Goal: Transaction & Acquisition: Obtain resource

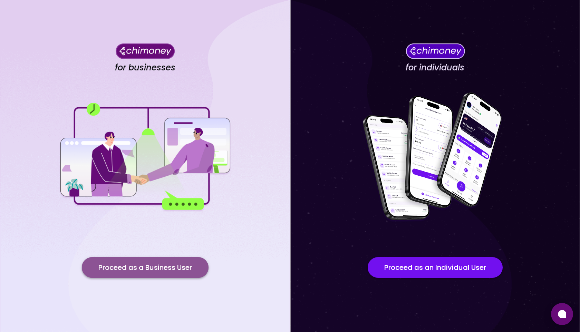
click at [141, 267] on button "Proceed as a Business User" at bounding box center [145, 267] width 127 height 21
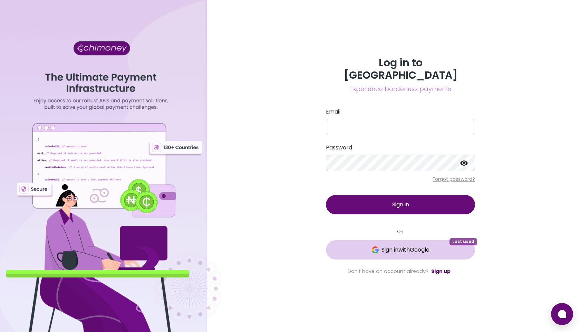
click at [391, 246] on span "Sign in with Google" at bounding box center [406, 250] width 48 height 8
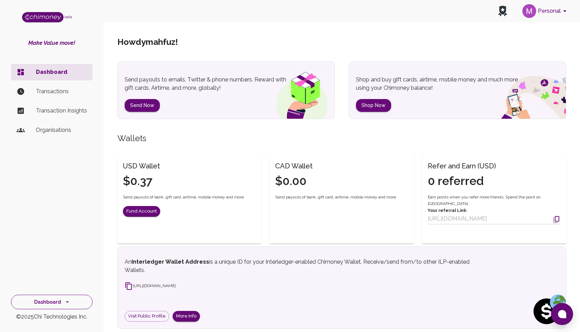
click at [32, 304] on button "Dashboard" at bounding box center [51, 302] width 81 height 15
click at [35, 252] on li "Payments" at bounding box center [51, 253] width 81 height 17
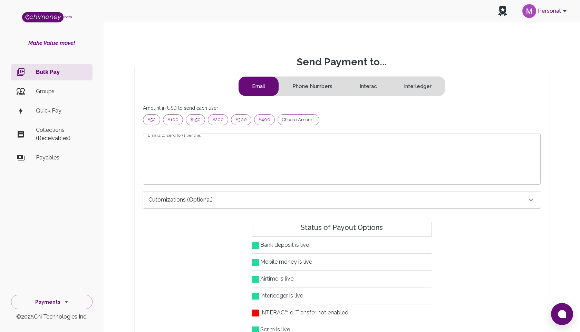
scroll to position [89, 386]
click at [370, 87] on button "Interac" at bounding box center [368, 86] width 44 height 19
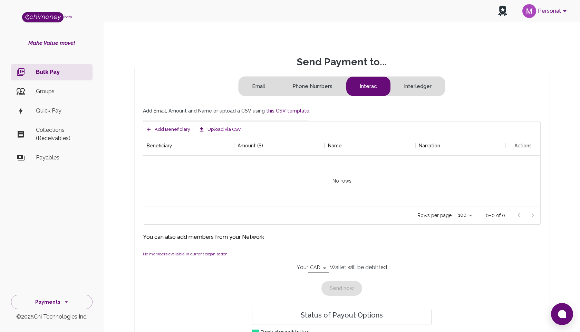
scroll to position [70, 397]
click at [153, 132] on button "Add Beneficiary" at bounding box center [168, 129] width 47 height 13
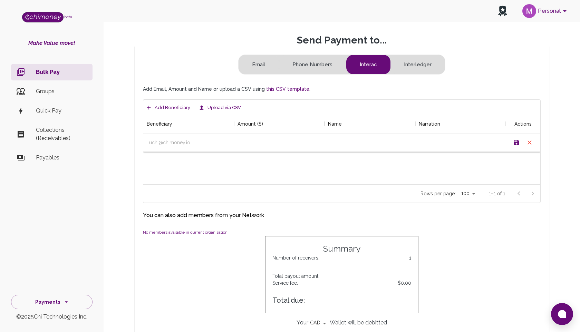
scroll to position [26, 0]
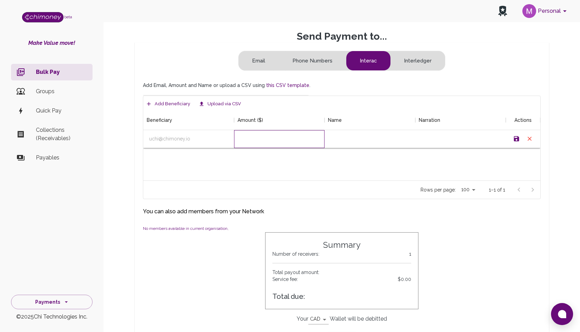
click at [252, 135] on div at bounding box center [279, 139] width 91 height 18
click at [256, 117] on div "Amount ($)" at bounding box center [251, 119] width 26 height 19
click at [260, 123] on div "Amount ($)" at bounding box center [251, 119] width 26 height 19
click at [260, 133] on div at bounding box center [279, 139] width 91 height 18
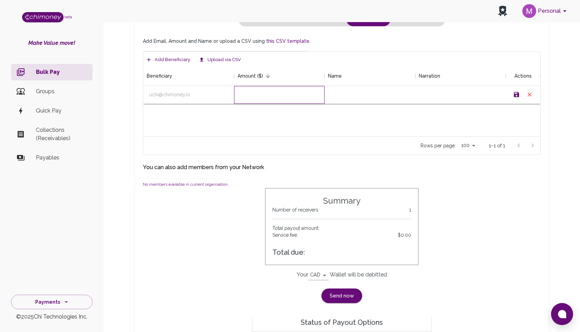
scroll to position [87, 0]
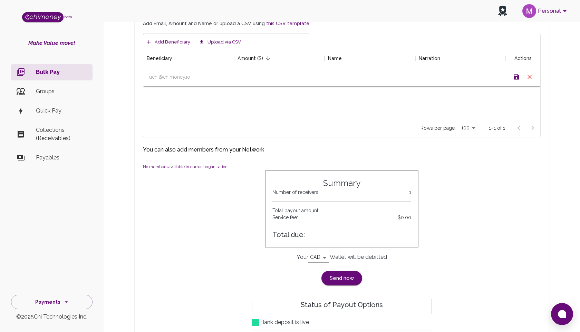
click at [320, 257] on body "Personal beta Make Value move! Bulk Pay Groups Quick Pay Collections (Receivabl…" at bounding box center [290, 236] width 580 height 647
click at [268, 278] on div at bounding box center [290, 166] width 580 height 332
click at [317, 259] on body "Personal beta Make Value move! Bulk Pay Groups Quick Pay Collections (Receivabl…" at bounding box center [290, 236] width 580 height 647
click at [395, 271] on div at bounding box center [290, 166] width 580 height 332
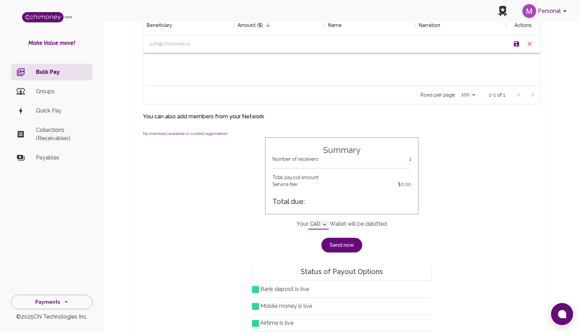
scroll to position [124, 0]
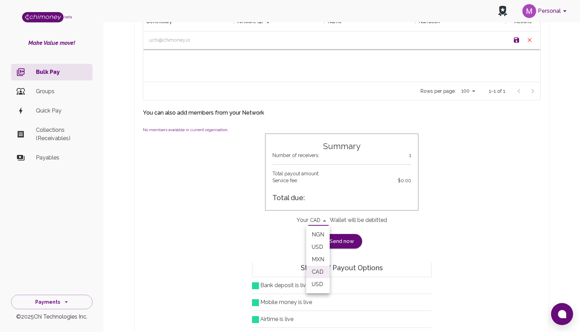
click at [317, 216] on body "Personal beta Make Value move! Bulk Pay Groups Quick Pay Collections (Receivabl…" at bounding box center [290, 199] width 580 height 647
click at [326, 220] on div at bounding box center [290, 166] width 580 height 332
click at [318, 220] on body "Personal beta Make Value move! Bulk Pay Groups Quick Pay Collections (Receivabl…" at bounding box center [290, 199] width 580 height 647
click at [318, 220] on div at bounding box center [290, 166] width 580 height 332
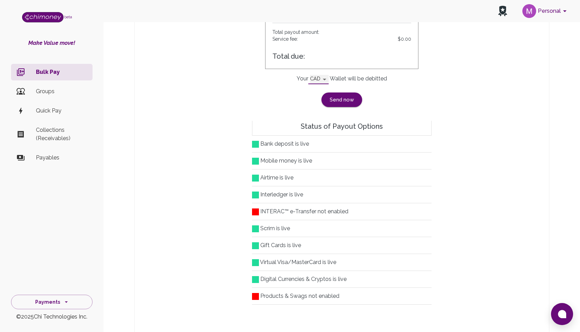
scroll to position [0, 0]
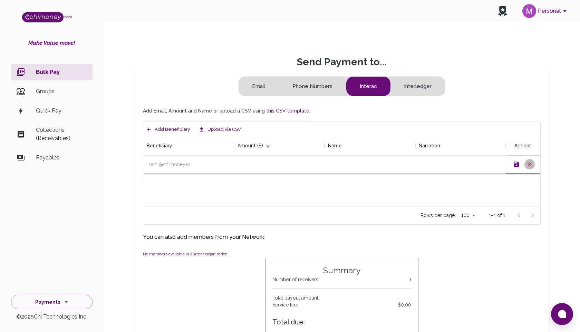
click at [528, 163] on icon "Cancel" at bounding box center [530, 164] width 4 height 4
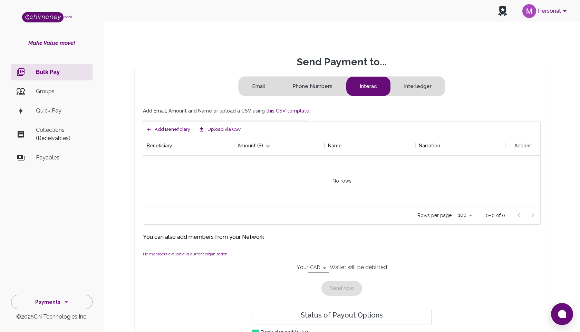
click at [401, 84] on button "Interledger" at bounding box center [418, 86] width 55 height 19
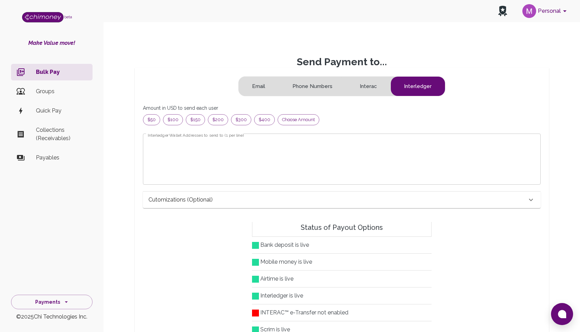
scroll to position [89, 386]
click at [365, 85] on button "Interac" at bounding box center [368, 86] width 44 height 19
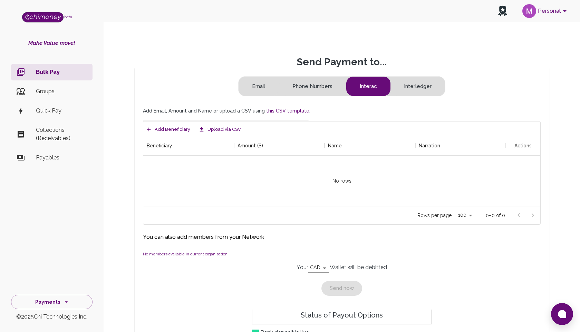
scroll to position [70, 397]
click at [322, 86] on button "Phone Numbers" at bounding box center [312, 86] width 67 height 19
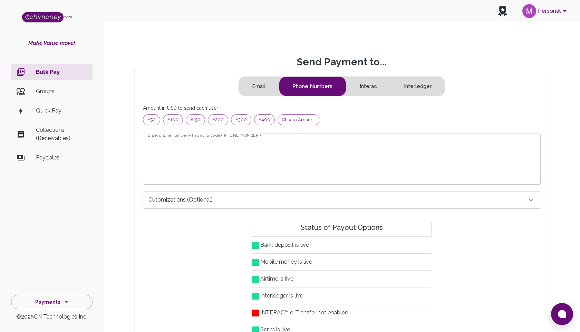
scroll to position [89, 386]
click at [349, 85] on button "Interac" at bounding box center [368, 86] width 44 height 19
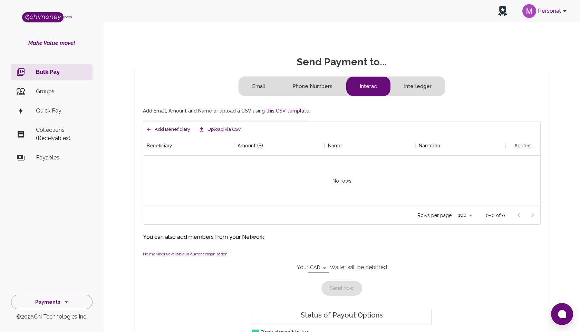
scroll to position [70, 397]
click at [239, 85] on button "Email" at bounding box center [259, 86] width 40 height 19
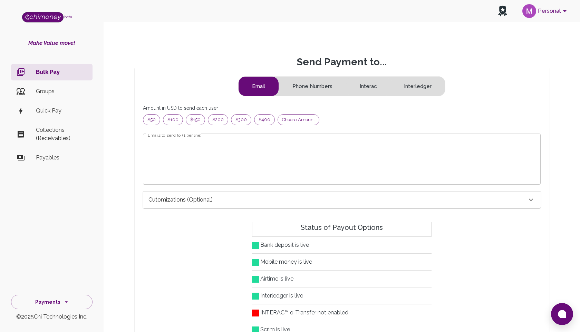
scroll to position [89, 386]
click at [296, 88] on button "Phone Numbers" at bounding box center [312, 86] width 67 height 19
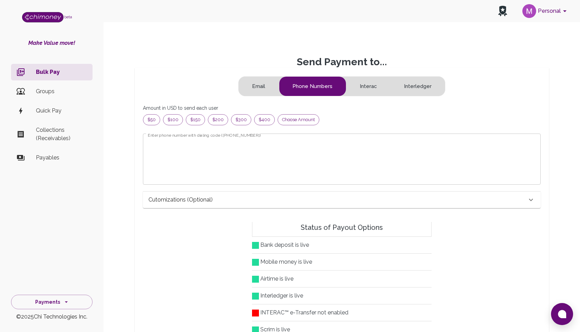
click at [345, 87] on button "Phone Numbers" at bounding box center [312, 86] width 67 height 19
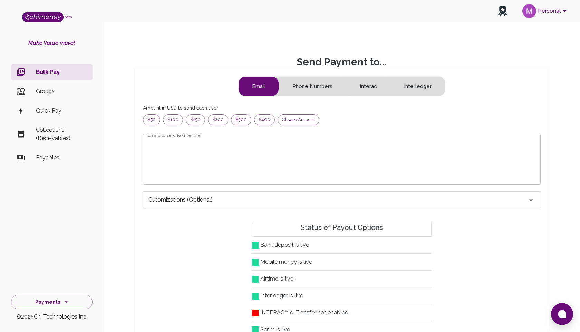
click at [316, 87] on button "Phone Numbers" at bounding box center [312, 86] width 67 height 19
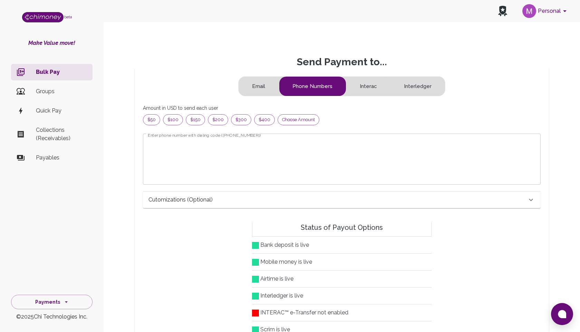
click at [366, 86] on button "Interac" at bounding box center [368, 86] width 44 height 19
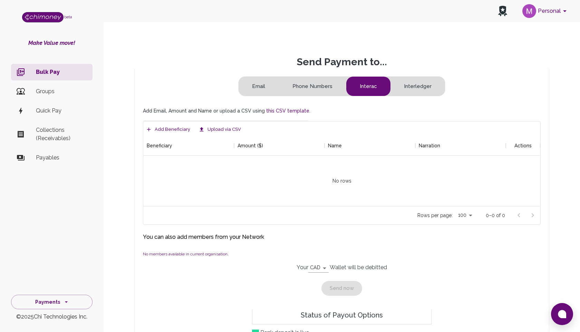
scroll to position [70, 397]
click at [409, 84] on button "Interledger" at bounding box center [418, 86] width 55 height 19
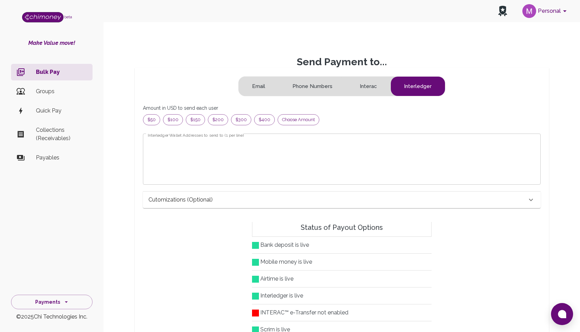
scroll to position [89, 386]
click at [367, 86] on button "Interac" at bounding box center [368, 86] width 44 height 19
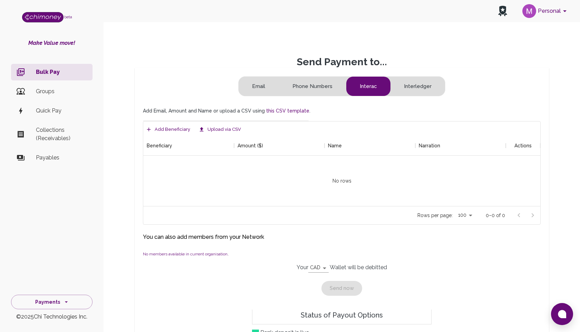
scroll to position [70, 397]
click at [545, 11] on button "Personal" at bounding box center [546, 11] width 52 height 18
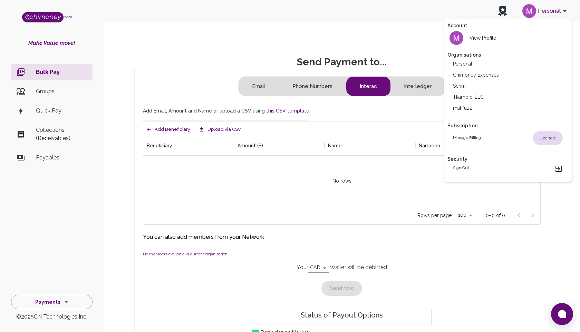
click at [461, 60] on h2 "Personal" at bounding box center [462, 63] width 19 height 7
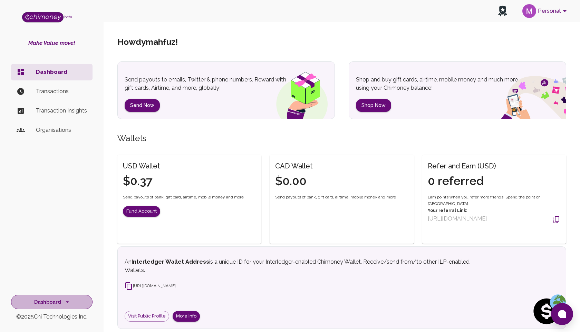
click at [59, 300] on button "Dashboard" at bounding box center [51, 302] width 81 height 15
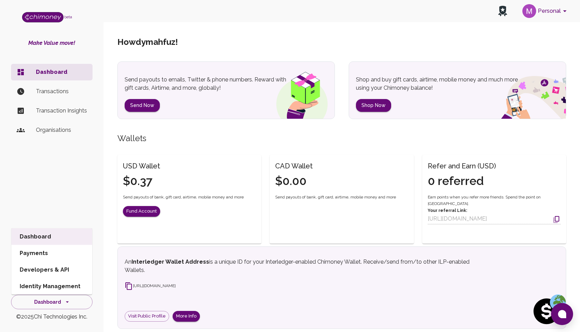
click at [26, 255] on li "Payments" at bounding box center [51, 253] width 81 height 17
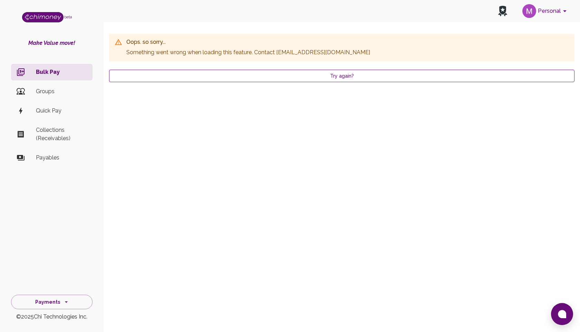
click at [202, 76] on button "Try again?" at bounding box center [341, 76] width 465 height 13
click at [47, 93] on p "Groups" at bounding box center [61, 91] width 51 height 8
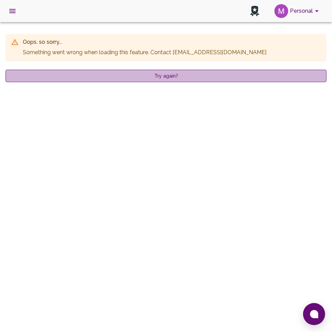
click at [153, 80] on button "Try again?" at bounding box center [166, 76] width 321 height 13
click at [154, 78] on button "Try again?" at bounding box center [166, 76] width 321 height 13
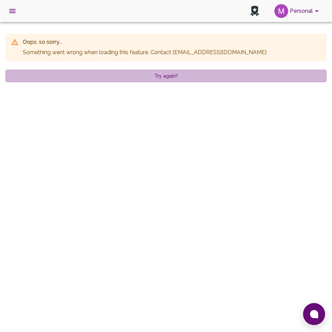
click at [154, 78] on button "Try again?" at bounding box center [166, 76] width 321 height 13
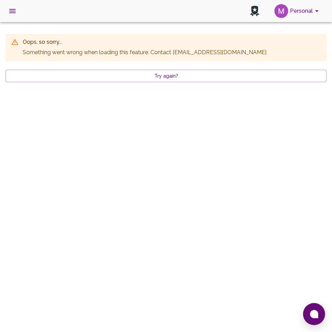
click at [288, 11] on img "account of current user" at bounding box center [282, 11] width 14 height 14
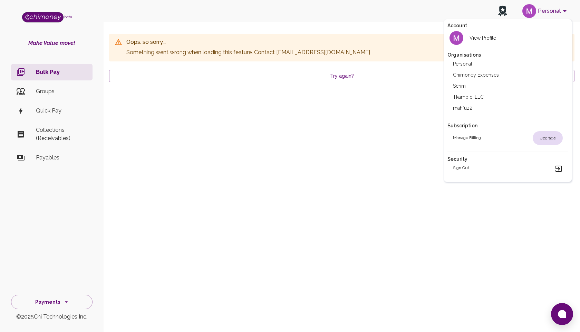
click at [332, 170] on div "Sign out" at bounding box center [508, 169] width 110 height 8
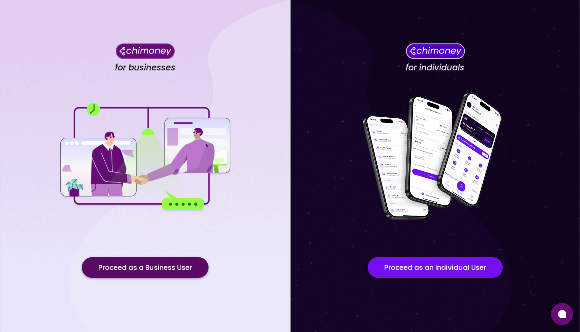
click at [171, 264] on button "Proceed as a Business User" at bounding box center [145, 267] width 127 height 21
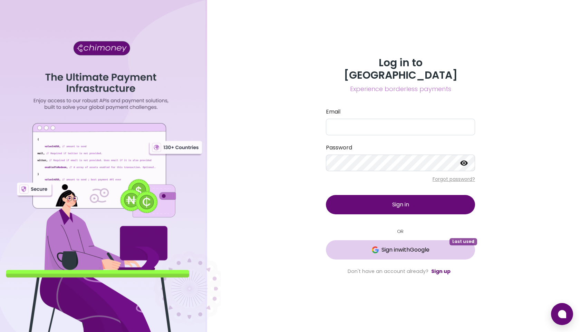
click at [332, 246] on span "Sign in with Google" at bounding box center [406, 250] width 48 height 8
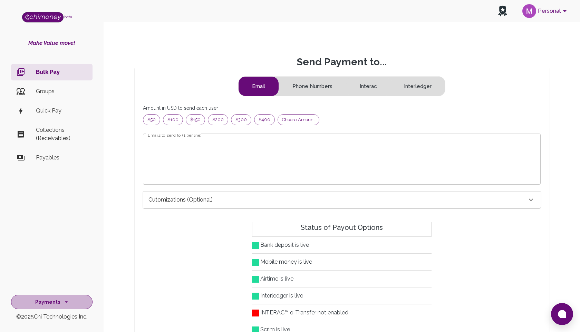
click at [54, 303] on button "Payments" at bounding box center [51, 302] width 81 height 15
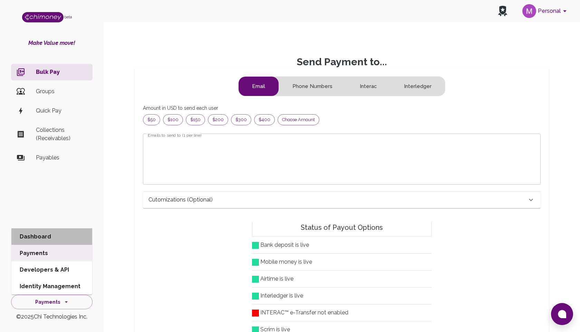
click at [36, 236] on li "Dashboard" at bounding box center [51, 237] width 81 height 17
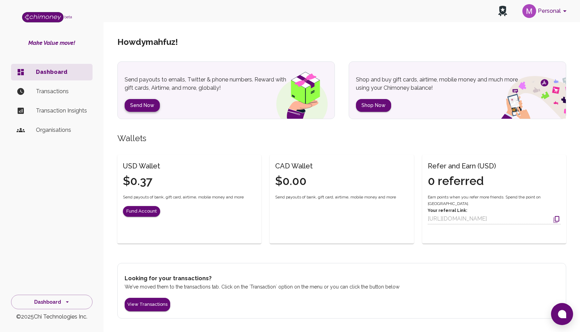
click at [127, 105] on button "Send Now" at bounding box center [142, 105] width 35 height 13
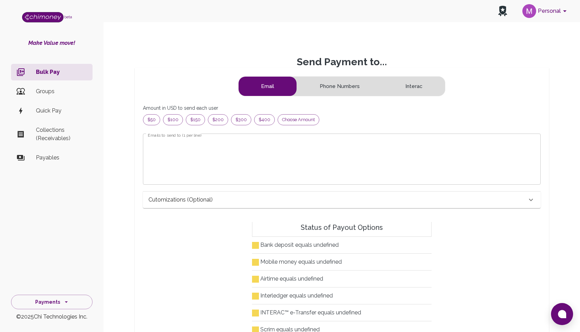
scroll to position [89, 386]
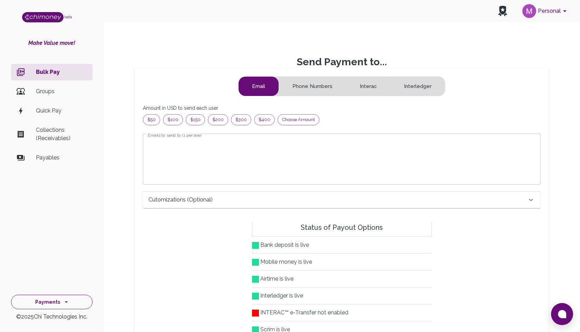
click at [63, 303] on icon "side nav" at bounding box center [66, 302] width 7 height 7
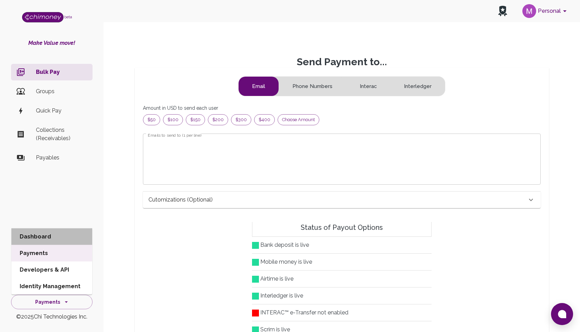
click at [44, 237] on li "Dashboard" at bounding box center [51, 237] width 81 height 17
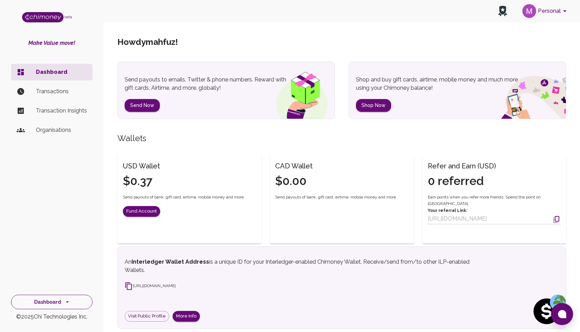
click at [48, 298] on button "Dashboard" at bounding box center [51, 302] width 81 height 15
click at [32, 252] on li "Payments" at bounding box center [51, 253] width 81 height 17
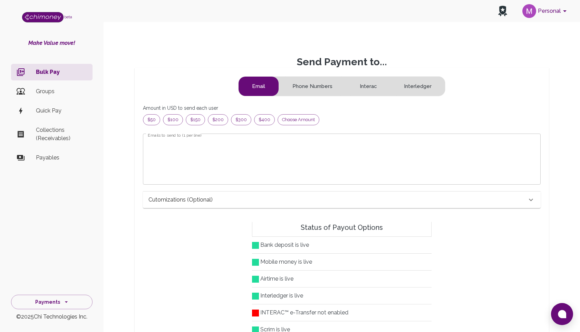
scroll to position [89, 386]
click at [41, 308] on button "Payments" at bounding box center [51, 302] width 81 height 15
click at [39, 238] on li "Dashboard" at bounding box center [51, 237] width 81 height 17
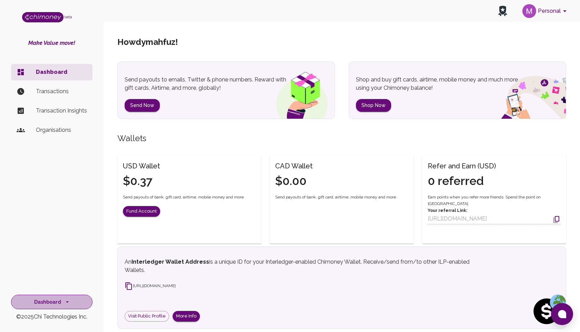
click at [49, 299] on button "Dashboard" at bounding box center [51, 302] width 81 height 15
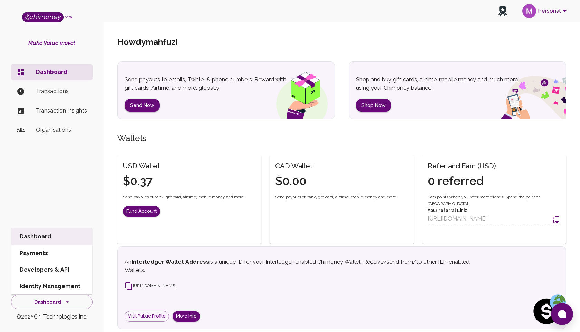
click at [43, 252] on li "Payments" at bounding box center [51, 253] width 81 height 17
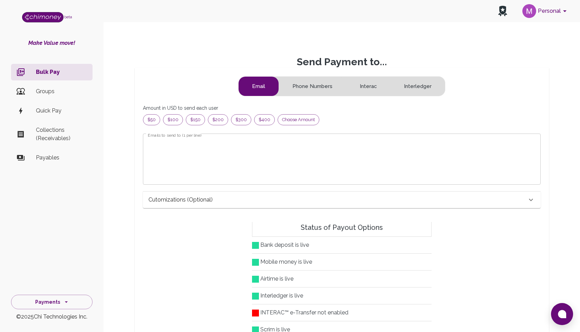
scroll to position [89, 386]
click at [41, 90] on p "Groups" at bounding box center [61, 91] width 51 height 8
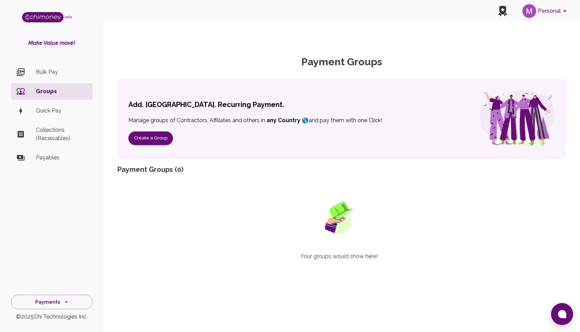
click at [46, 109] on p "Quick Pay" at bounding box center [61, 111] width 51 height 8
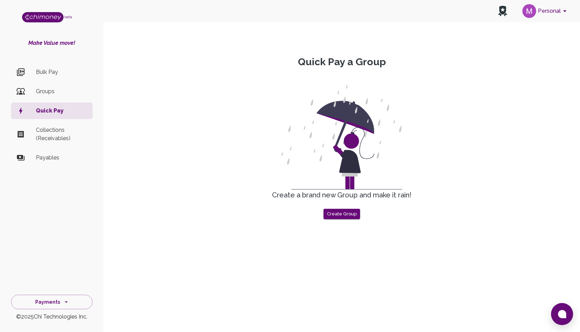
click at [47, 132] on p "Collections (Receivables)" at bounding box center [61, 134] width 51 height 17
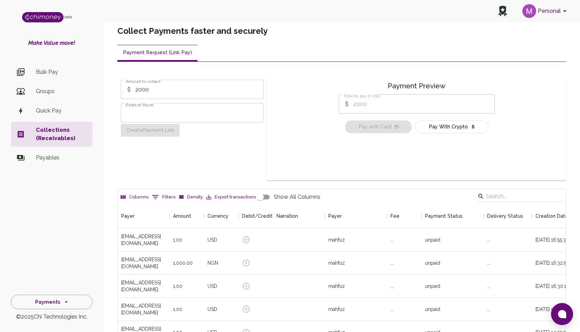
scroll to position [233, 448]
click at [46, 156] on p "Payables" at bounding box center [61, 158] width 51 height 8
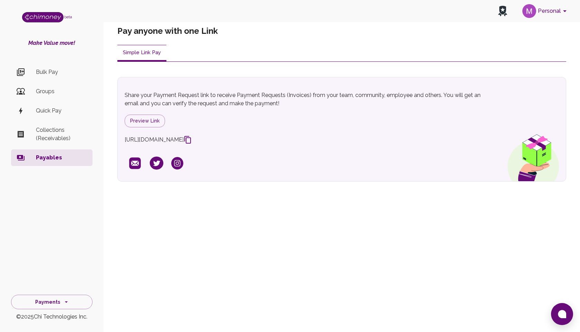
click at [48, 72] on p "Bulk Pay" at bounding box center [61, 72] width 51 height 8
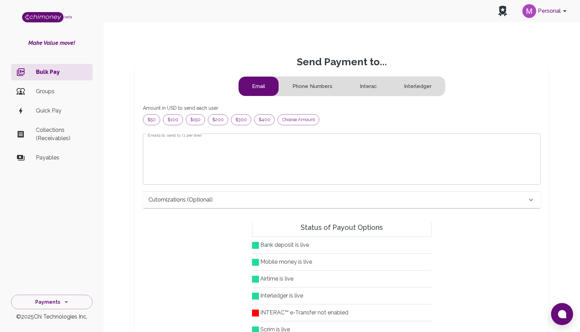
scroll to position [89, 386]
click at [64, 307] on button "Payments" at bounding box center [51, 302] width 81 height 15
click at [43, 235] on li "Dashboard" at bounding box center [51, 237] width 81 height 17
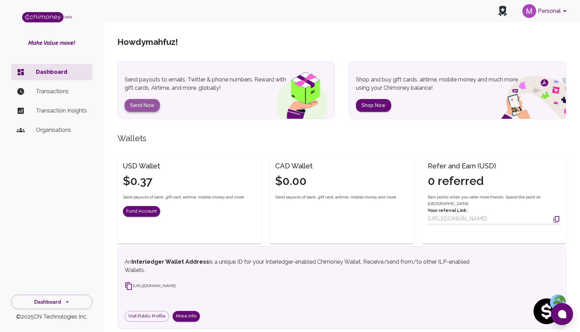
click at [139, 105] on button "Send Now" at bounding box center [142, 105] width 35 height 13
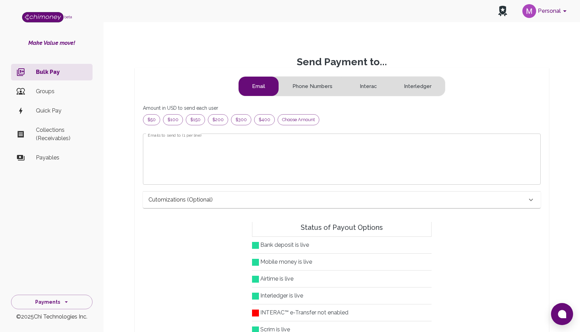
scroll to position [89, 386]
click at [55, 305] on button "Payments" at bounding box center [51, 302] width 81 height 15
click at [44, 236] on li "Dashboard" at bounding box center [51, 237] width 81 height 17
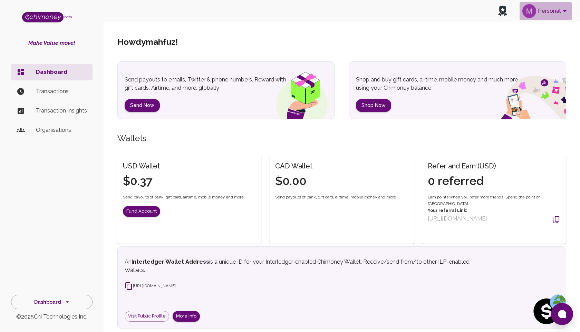
click at [332, 12] on button "Personal" at bounding box center [546, 11] width 52 height 18
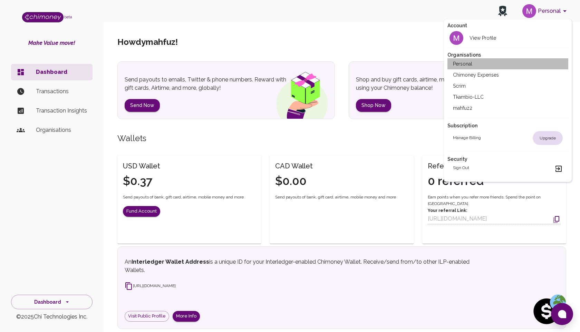
click at [332, 64] on li "Personal" at bounding box center [507, 63] width 121 height 11
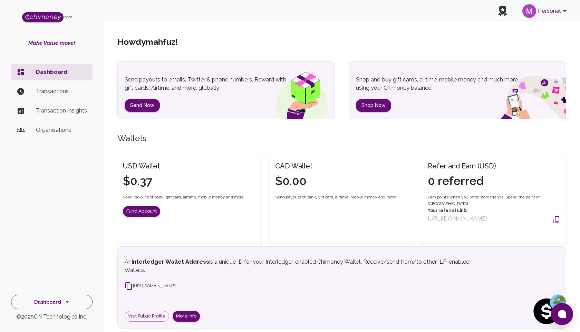
click at [53, 301] on button "Dashboard" at bounding box center [51, 302] width 81 height 15
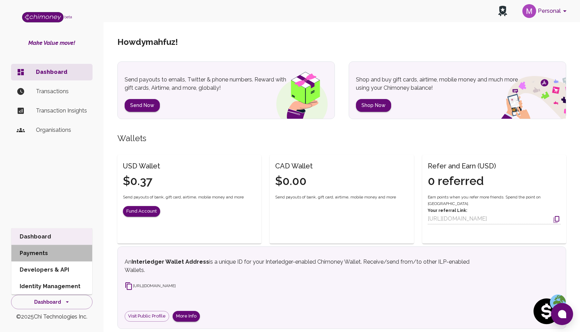
click at [45, 253] on li "Payments" at bounding box center [51, 253] width 81 height 17
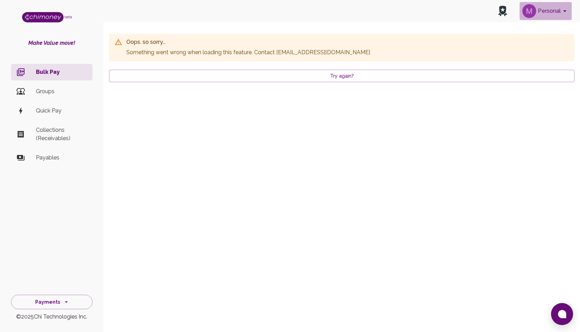
click at [541, 11] on button "Personal" at bounding box center [546, 11] width 52 height 18
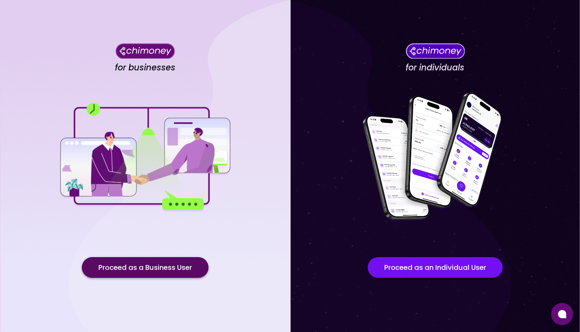
click at [148, 271] on button "Proceed as a Business User" at bounding box center [145, 267] width 127 height 21
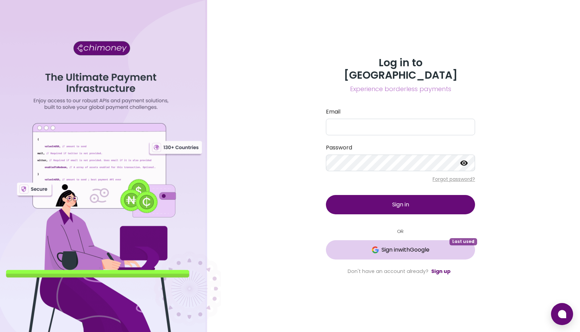
click at [399, 248] on button "Sign in with Google Last used" at bounding box center [400, 249] width 149 height 19
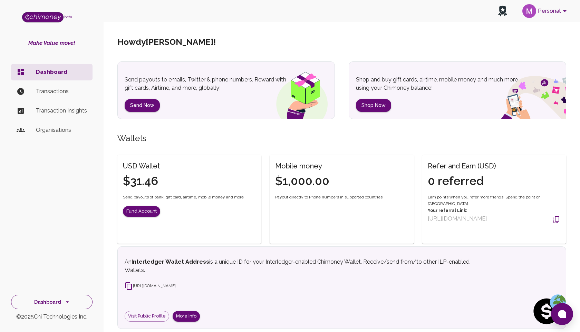
click at [68, 298] on button "Dashboard" at bounding box center [51, 302] width 81 height 15
click at [47, 251] on li "Payments" at bounding box center [51, 253] width 81 height 17
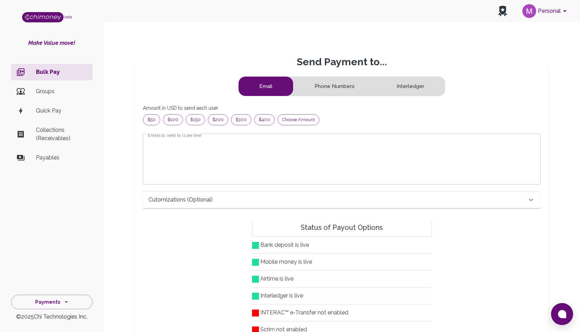
scroll to position [89, 386]
click at [546, 15] on button "Personal" at bounding box center [546, 11] width 52 height 18
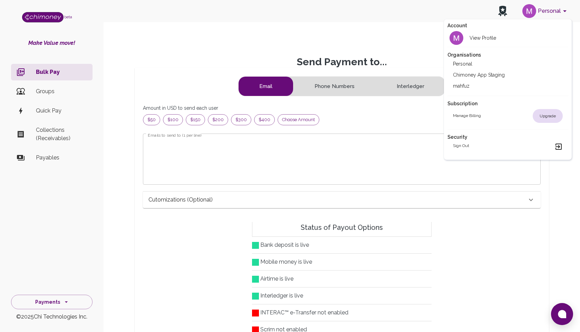
click at [470, 64] on h2 "Personal" at bounding box center [462, 63] width 19 height 7
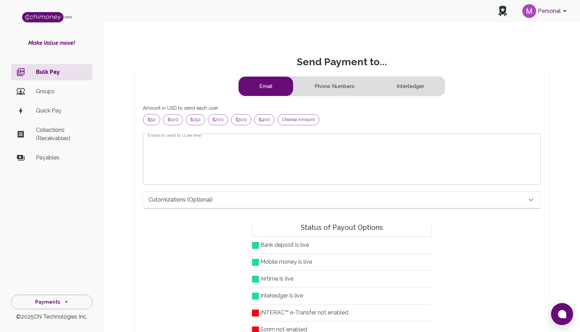
scroll to position [89, 386]
click at [539, 12] on button "Personal" at bounding box center [546, 11] width 52 height 18
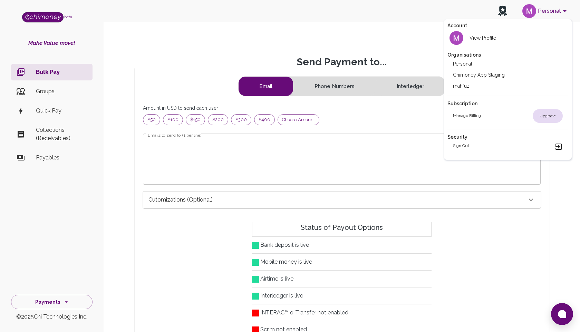
click at [472, 64] on h2 "Personal" at bounding box center [462, 63] width 19 height 7
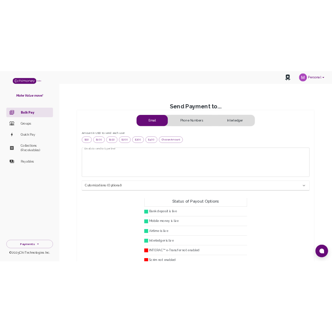
scroll to position [89, 386]
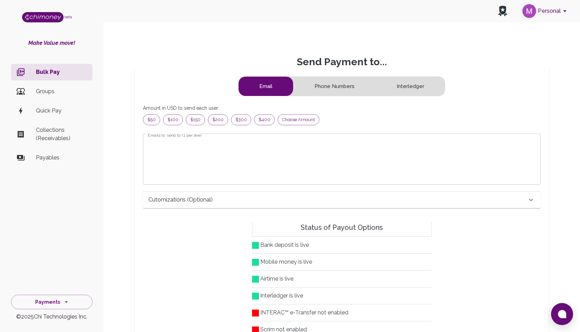
click at [41, 95] on p "Groups" at bounding box center [61, 91] width 51 height 8
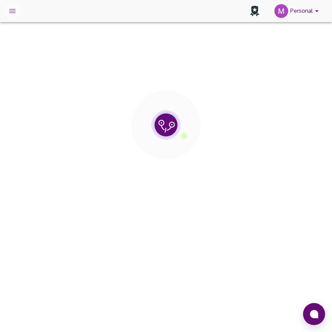
click at [12, 11] on icon "open drawer" at bounding box center [12, 11] width 6 height 4
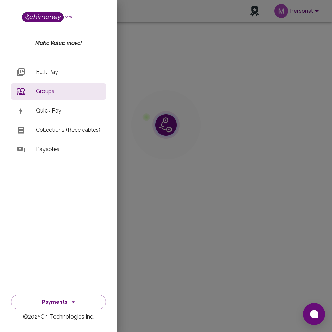
click at [42, 71] on p "Bulk Pay" at bounding box center [68, 72] width 65 height 8
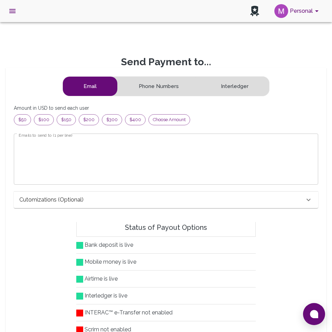
scroll to position [89, 293]
click at [11, 11] on icon "open drawer" at bounding box center [12, 11] width 8 height 8
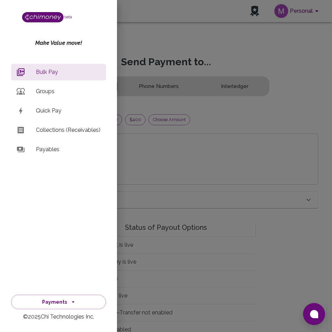
click at [41, 108] on p "Quick Pay" at bounding box center [68, 111] width 65 height 8
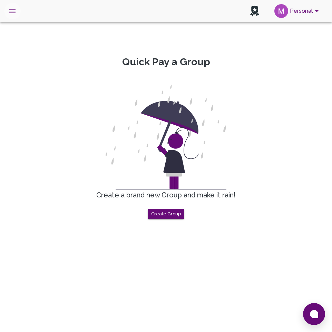
click at [12, 9] on icon "open drawer" at bounding box center [12, 11] width 6 height 4
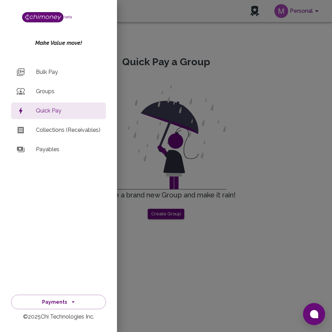
click at [58, 130] on p "Collections (Receivables)" at bounding box center [68, 130] width 65 height 8
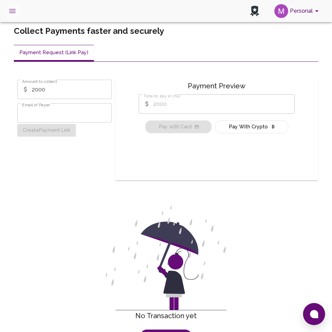
click at [9, 11] on icon "open drawer" at bounding box center [12, 11] width 8 height 8
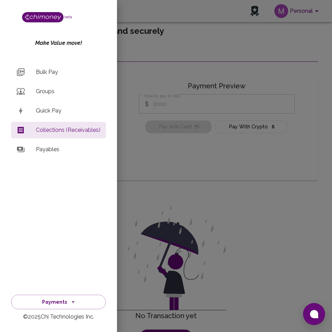
click at [144, 160] on div at bounding box center [166, 166] width 332 height 332
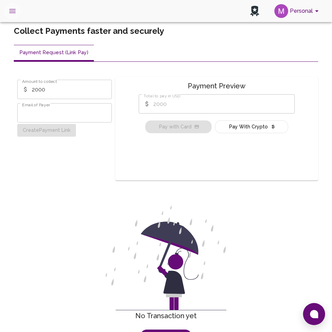
click at [13, 10] on icon "open drawer" at bounding box center [12, 11] width 8 height 8
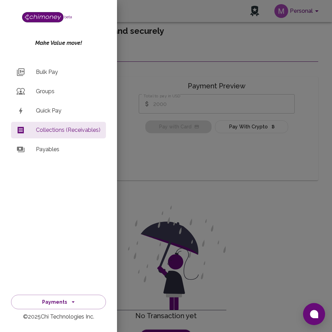
click at [43, 150] on p "Payables" at bounding box center [68, 149] width 65 height 8
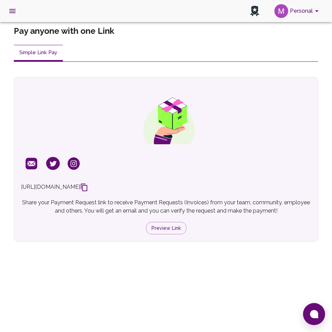
click at [88, 186] on icon at bounding box center [84, 187] width 8 height 8
click at [13, 13] on icon "open drawer" at bounding box center [12, 11] width 8 height 8
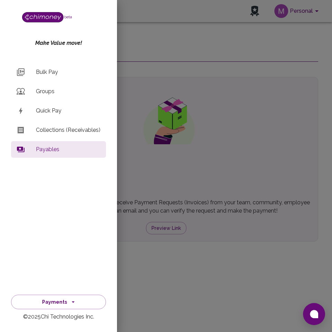
click at [44, 90] on p "Groups" at bounding box center [68, 91] width 65 height 8
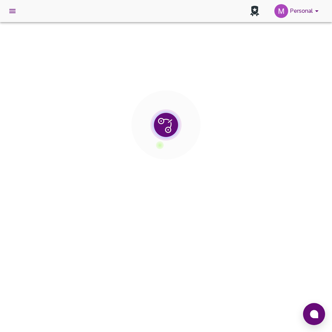
click at [10, 12] on icon "open drawer" at bounding box center [12, 11] width 8 height 8
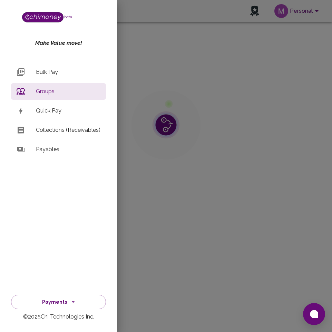
click at [40, 71] on p "Bulk Pay" at bounding box center [68, 72] width 65 height 8
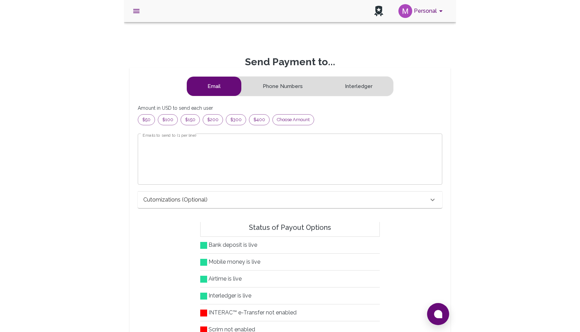
scroll to position [89, 386]
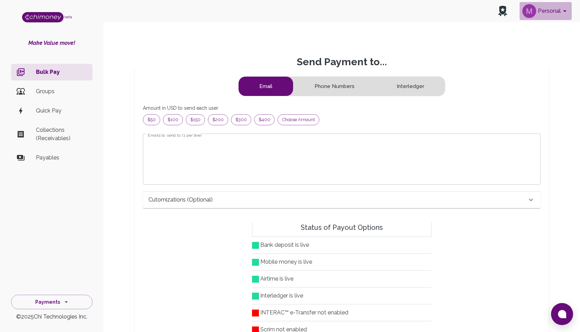
click at [332, 12] on button "Personal" at bounding box center [546, 11] width 52 height 18
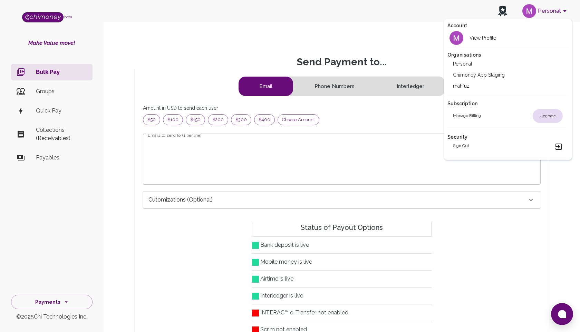
click at [332, 143] on h2 "Sign out" at bounding box center [461, 147] width 16 height 8
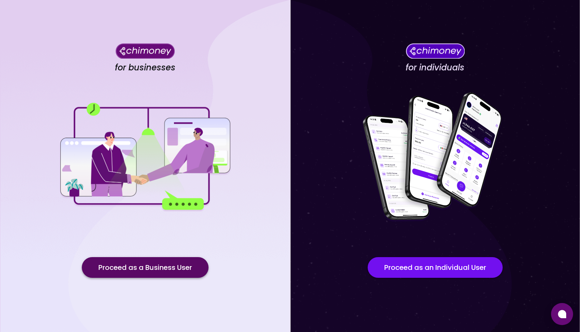
click at [179, 272] on button "Proceed as a Business User" at bounding box center [145, 267] width 127 height 21
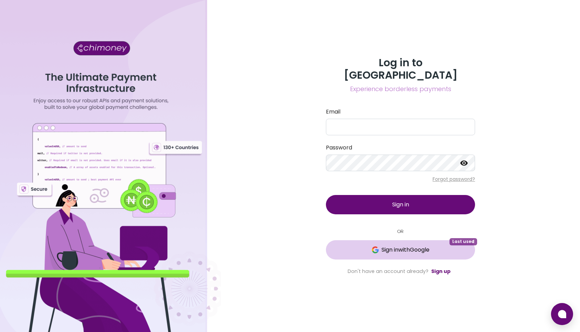
click at [332, 246] on span "Sign in with Google" at bounding box center [406, 250] width 48 height 8
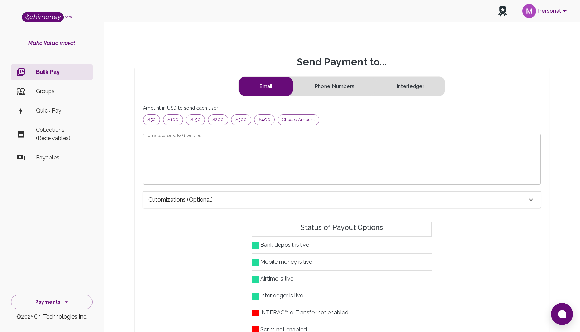
scroll to position [89, 386]
click at [47, 90] on p "Groups" at bounding box center [61, 91] width 51 height 8
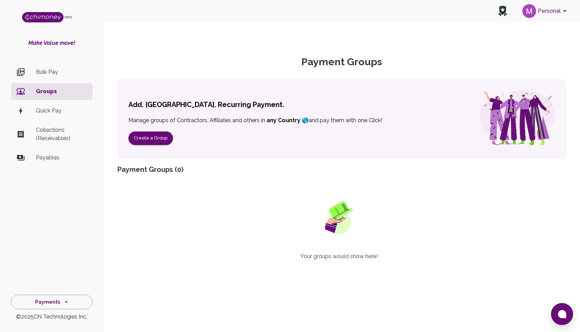
click at [44, 72] on p "Bulk Pay" at bounding box center [61, 72] width 51 height 8
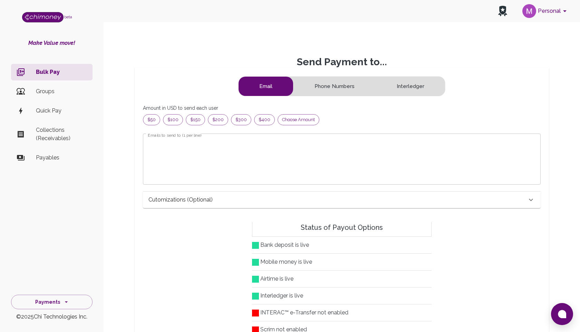
scroll to position [89, 386]
click at [45, 90] on p "Groups" at bounding box center [61, 91] width 51 height 8
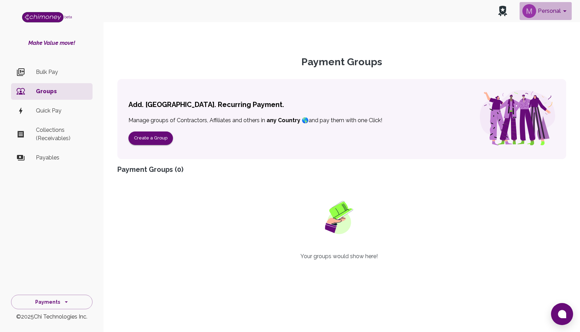
click at [332, 9] on button "Personal" at bounding box center [546, 11] width 52 height 18
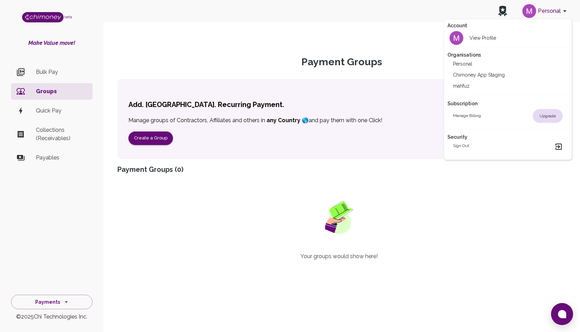
click at [332, 66] on li "Personal" at bounding box center [507, 63] width 121 height 11
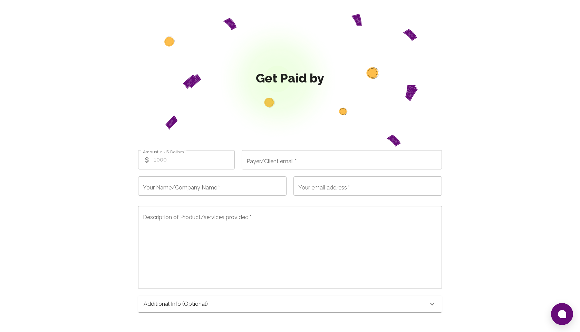
type input "[EMAIL_ADDRESS][DOMAIN_NAME]"
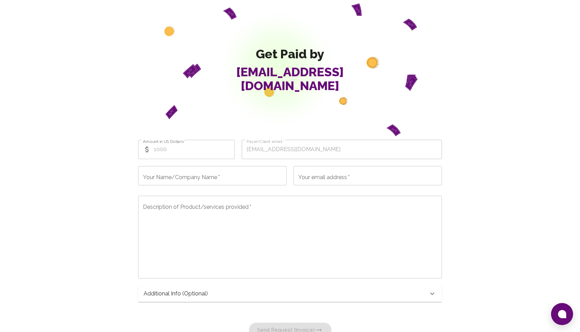
scroll to position [11, 0]
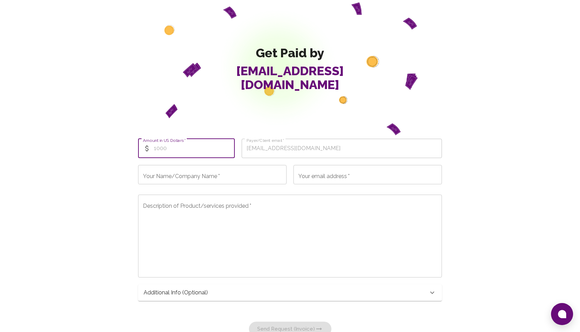
click at [204, 152] on input "Amount in US Dollars   *" at bounding box center [194, 148] width 81 height 19
click at [207, 150] on input "Amount in US Dollars   *" at bounding box center [194, 148] width 81 height 19
click at [215, 174] on input "Your Name/Company Name   *" at bounding box center [212, 174] width 148 height 19
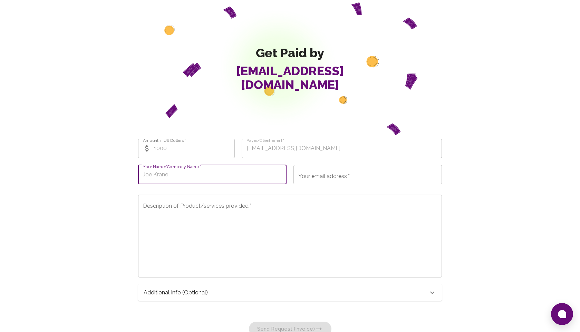
click at [311, 180] on input "Your email address   *" at bounding box center [367, 174] width 148 height 19
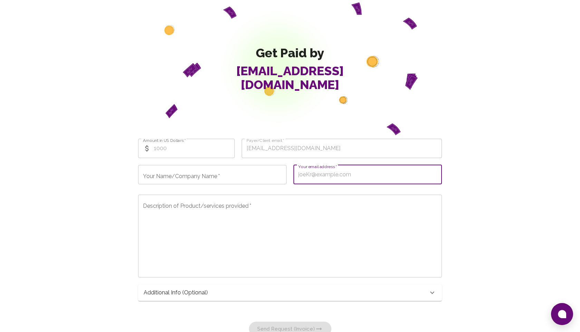
click at [288, 206] on textarea "Description of Product/services provided   *" at bounding box center [290, 235] width 294 height 71
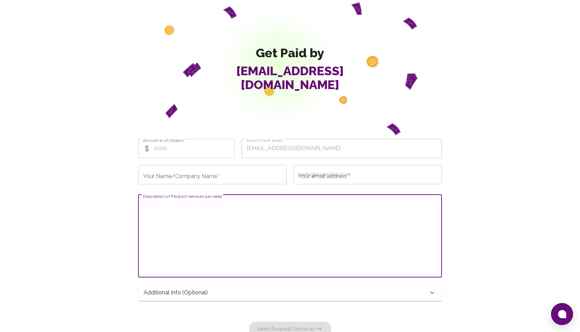
scroll to position [47, 0]
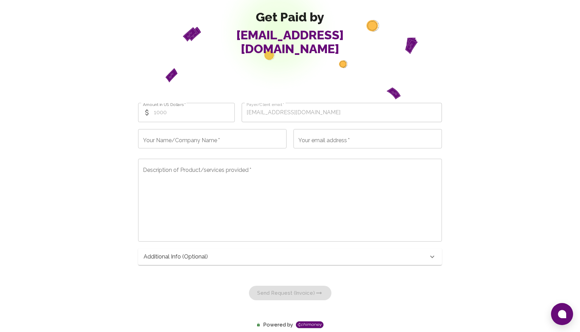
click at [231, 258] on div "Additional Info (optional)" at bounding box center [286, 257] width 285 height 8
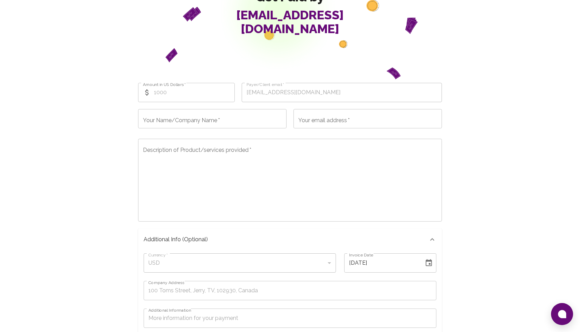
scroll to position [136, 0]
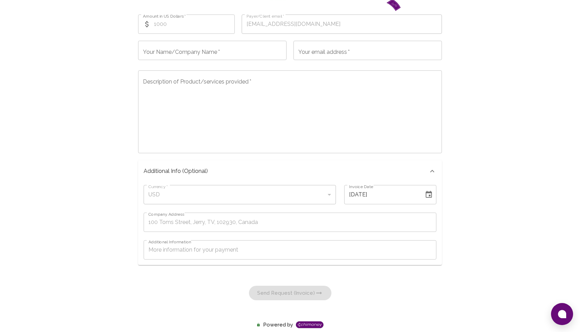
click at [231, 200] on div "USD" at bounding box center [240, 194] width 192 height 19
click at [271, 216] on input "Company Address" at bounding box center [290, 222] width 293 height 19
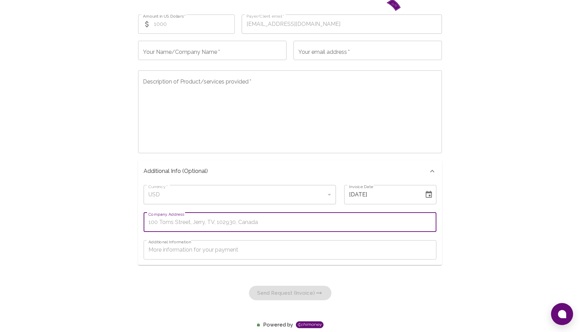
click at [273, 251] on textarea "Additional Information" at bounding box center [289, 250] width 283 height 8
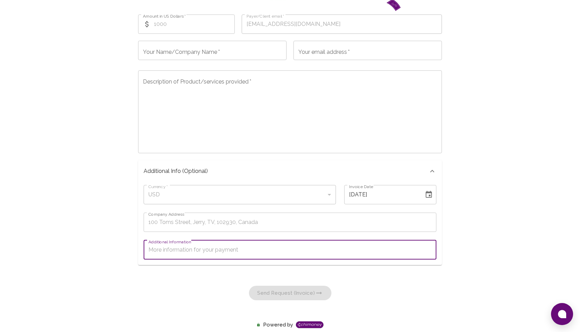
click at [212, 199] on div "USD" at bounding box center [240, 194] width 192 height 19
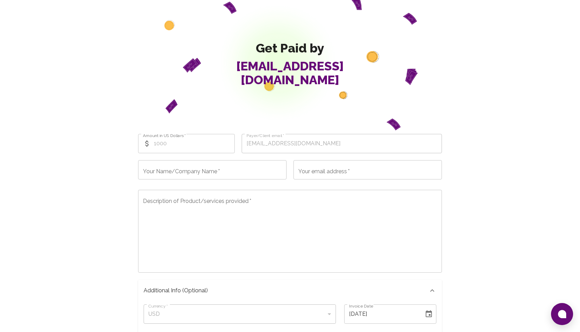
scroll to position [0, 0]
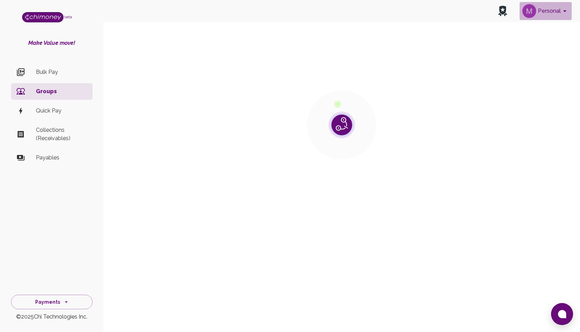
click at [538, 9] on button "Personal" at bounding box center [546, 11] width 52 height 18
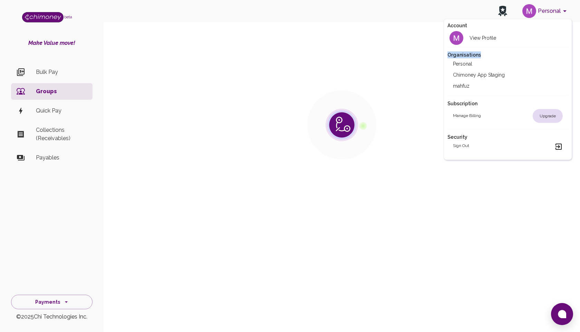
drag, startPoint x: 446, startPoint y: 55, endPoint x: 490, endPoint y: 55, distance: 43.9
click at [490, 55] on div "Account View Profile Organisations Personal Chimoney App Staging mahfuz Subscri…" at bounding box center [508, 89] width 128 height 141
copy h2 "Organisations"
drag, startPoint x: 468, startPoint y: 35, endPoint x: 406, endPoint y: 38, distance: 62.6
click at [407, 38] on div "Account View Profile Organisations Personal Chimoney App Staging mahfuz Subscri…" at bounding box center [290, 166] width 580 height 332
